Goal: Information Seeking & Learning: Learn about a topic

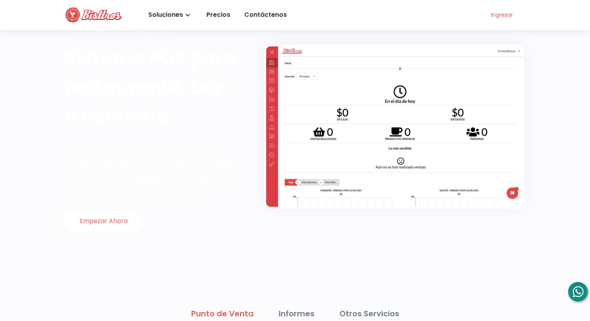
scroll to position [61, 0]
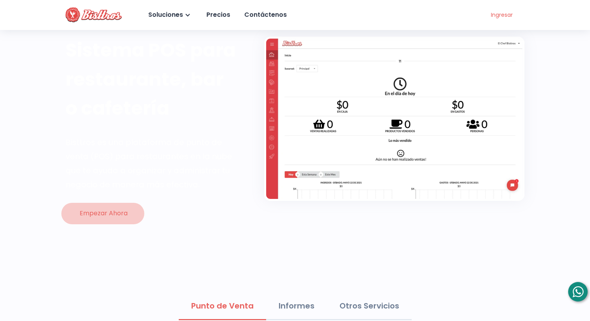
click at [115, 211] on div "Empezar Ahora" at bounding box center [103, 213] width 50 height 11
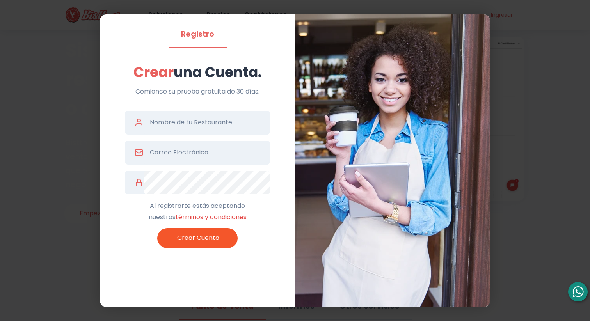
click at [500, 50] on div "Registro Crear una Cuenta. Comience su prueba gratuita de 30 días. Al registrar…" at bounding box center [295, 160] width 590 height 321
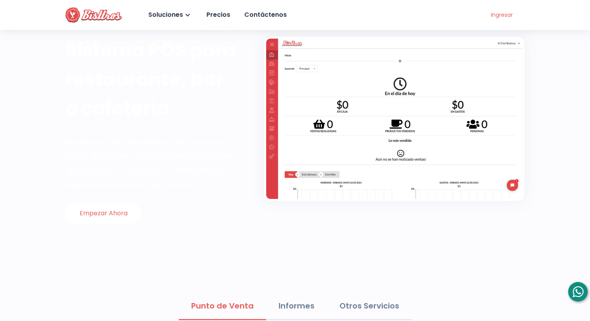
click at [215, 11] on div "Precios" at bounding box center [217, 14] width 25 height 11
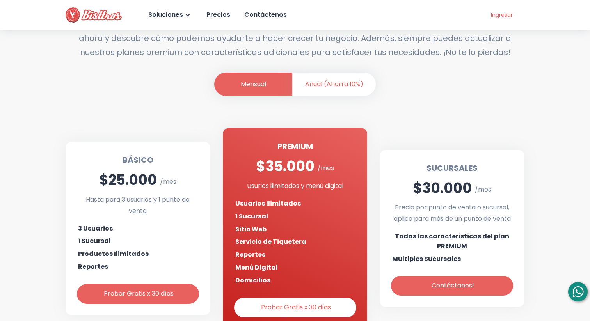
scroll to position [159, 0]
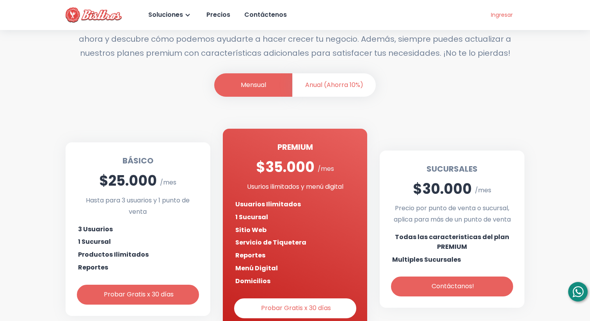
click at [329, 98] on div "Mensual Anual (Ahorra 10%)" at bounding box center [295, 91] width 459 height 37
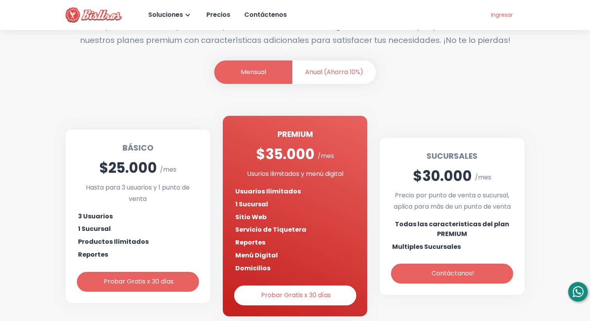
scroll to position [173, 0]
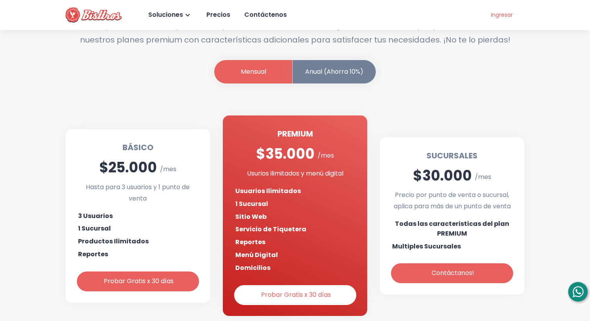
click at [330, 68] on li "Anual (Ahorra 10%)" at bounding box center [334, 72] width 83 height 24
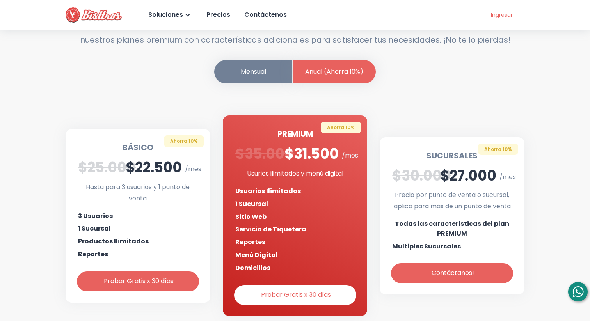
click at [253, 68] on li "Mensual" at bounding box center [253, 72] width 78 height 24
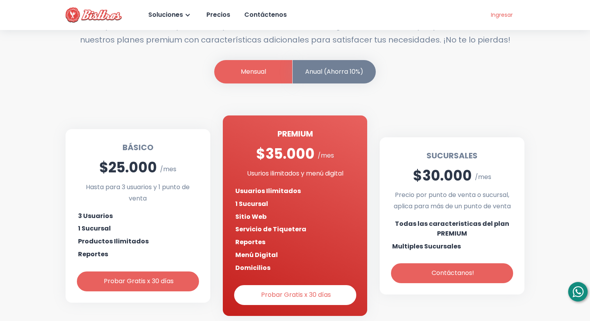
click at [296, 67] on li "Anual (Ahorra 10%)" at bounding box center [334, 72] width 83 height 24
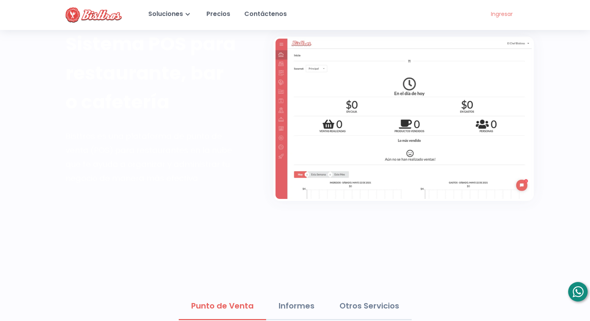
scroll to position [61, 0]
